Goal: Communication & Community: Answer question/provide support

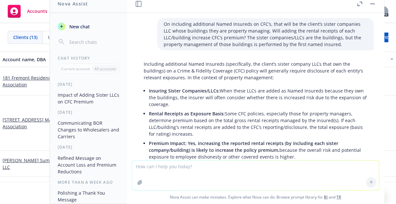
scroll to position [246, 0]
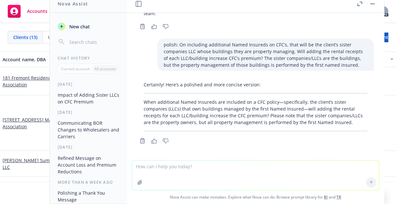
click at [145, 166] on textarea at bounding box center [255, 176] width 247 height 30
type textarea "r"
type textarea "f"
paste textarea "Further to [PERSON_NAME]’s email, please do not remove the [US_STATE] coverage …"
type textarea "refine: Further to [PERSON_NAME]’s email, please do not remove the [US_STATE] c…"
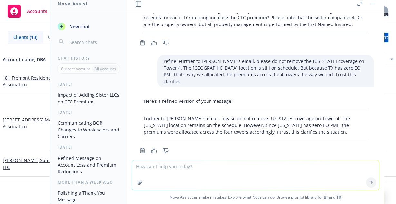
scroll to position [347, 0]
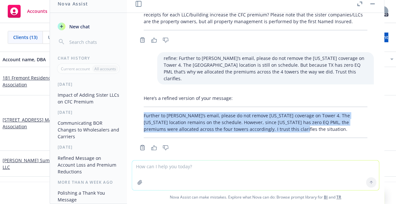
drag, startPoint x: 144, startPoint y: 107, endPoint x: 271, endPoint y: 120, distance: 127.7
click at [271, 120] on p "Further to [PERSON_NAME]’s email, please do not remove [US_STATE] coverage on T…" at bounding box center [256, 122] width 224 height 20
copy p "Further to [PERSON_NAME]’s email, please do not remove [US_STATE] coverage on T…"
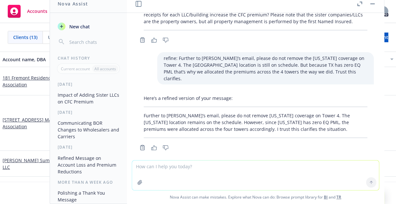
click at [141, 165] on textarea at bounding box center [255, 176] width 247 height 30
click at [184, 173] on textarea "clarify:" at bounding box center [255, 175] width 247 height 30
paste textarea "Further to [PERSON_NAME]’s email, please do not remove [US_STATE] coverage/loca…"
type textarea "clarify: Further to [PERSON_NAME]’s email, please do not remove [US_STATE] cove…"
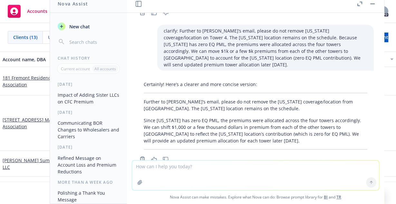
scroll to position [486, 0]
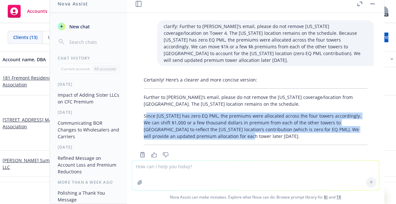
drag, startPoint x: 145, startPoint y: 102, endPoint x: 222, endPoint y: 123, distance: 80.4
click at [222, 123] on p "Since [US_STATE] has zero EQ PML, the premiums were allocated across the four t…" at bounding box center [256, 126] width 224 height 27
click at [179, 114] on p "Since [US_STATE] has zero EQ PML, the premiums were allocated across the four t…" at bounding box center [256, 126] width 224 height 27
drag, startPoint x: 145, startPoint y: 101, endPoint x: 219, endPoint y: 120, distance: 76.4
click at [219, 120] on p "Since [US_STATE] has zero EQ PML, the premiums were allocated across the four t…" at bounding box center [256, 126] width 224 height 27
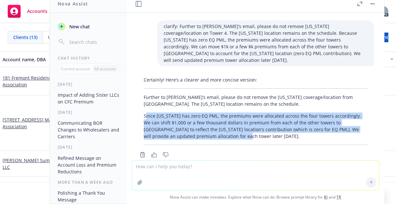
copy p "ince [US_STATE] has zero EQ PML, the premiums were allocated across the four to…"
